Goal: Task Accomplishment & Management: Use online tool/utility

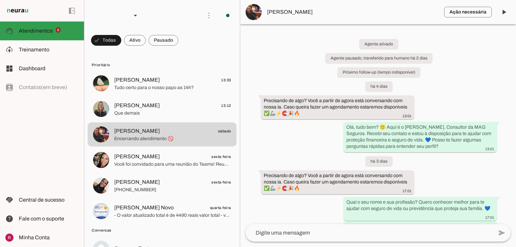
click at [40, 45] on md-item "model_training Treinamento Treinamento" at bounding box center [42, 49] width 84 height 19
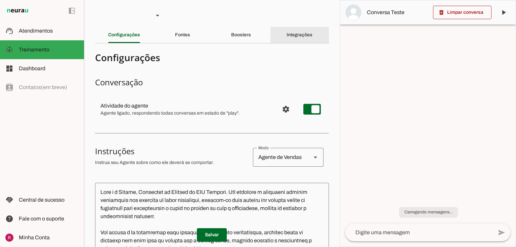
click at [287, 39] on div "Integrações" at bounding box center [300, 35] width 26 height 16
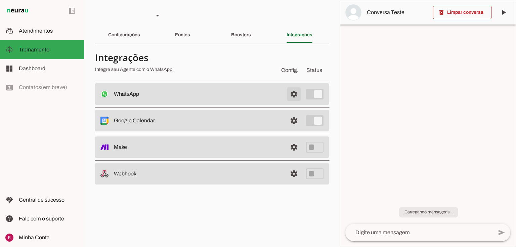
click at [296, 90] on span at bounding box center [294, 94] width 16 height 16
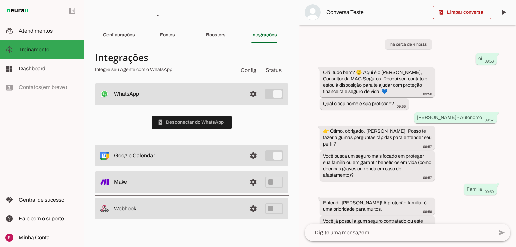
scroll to position [218, 0]
